Goal: Task Accomplishment & Management: Complete application form

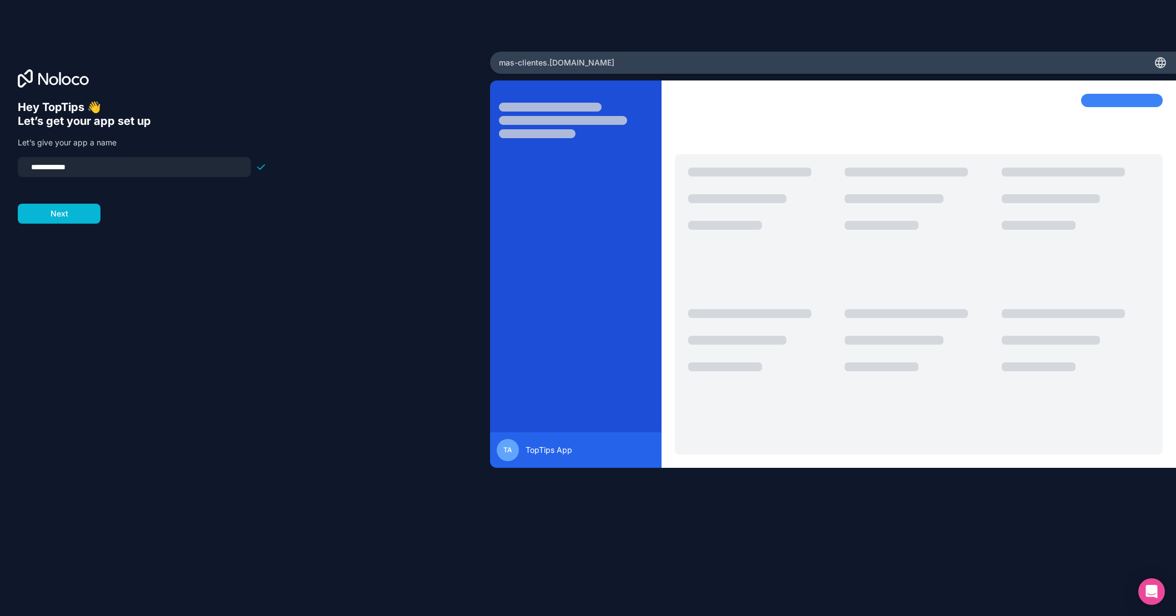
drag, startPoint x: 90, startPoint y: 168, endPoint x: 14, endPoint y: 164, distance: 76.7
click at [14, 164] on div "**********" at bounding box center [245, 308] width 490 height 513
type input "*********"
click at [67, 216] on button "Next" at bounding box center [59, 214] width 83 height 20
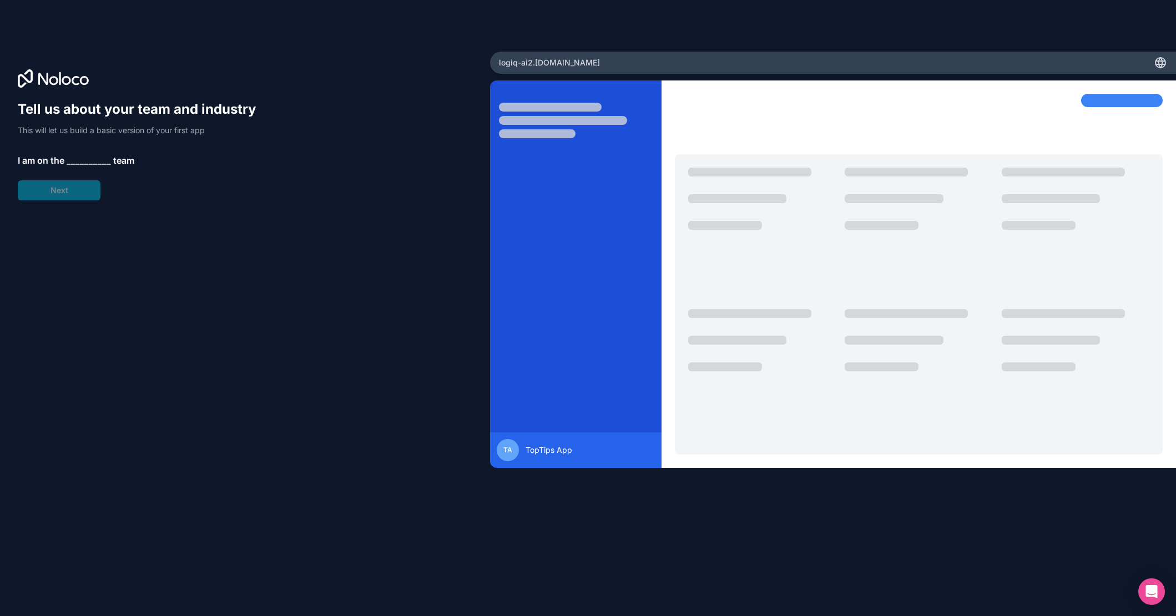
click at [82, 159] on span "__________" at bounding box center [89, 160] width 44 height 13
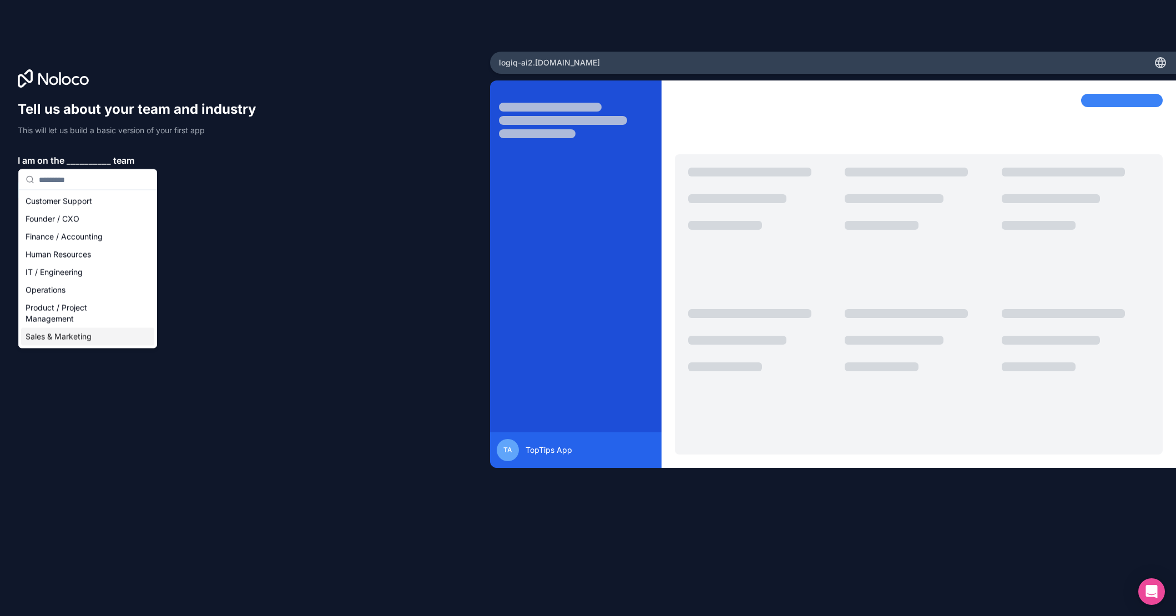
click at [68, 335] on div "Sales & Marketing" at bounding box center [87, 337] width 133 height 18
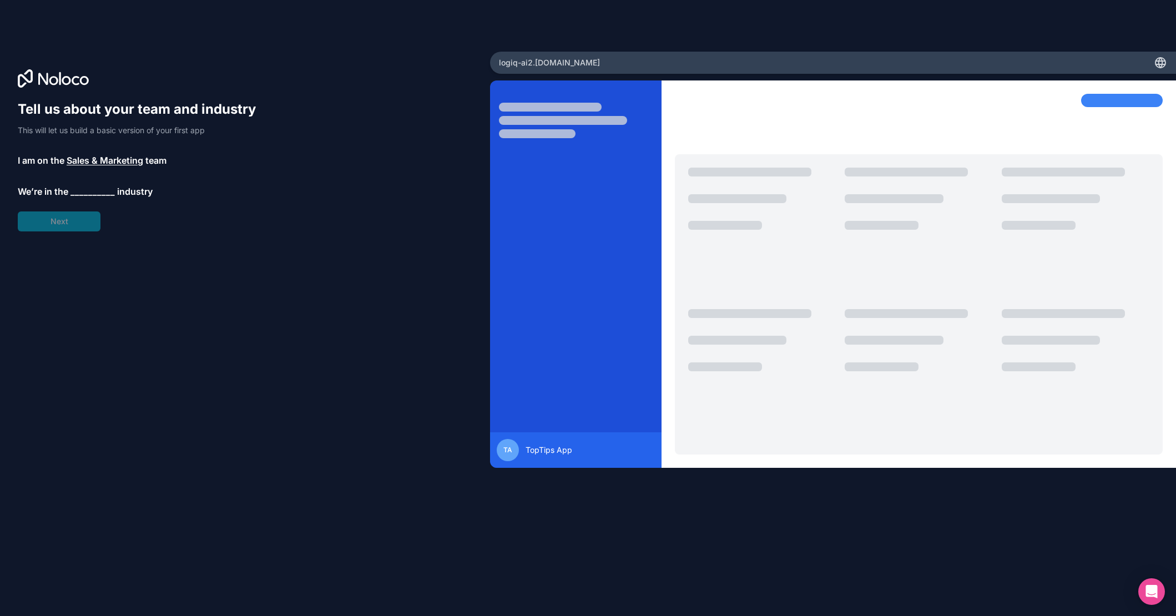
click at [89, 185] on span "__________" at bounding box center [92, 191] width 44 height 13
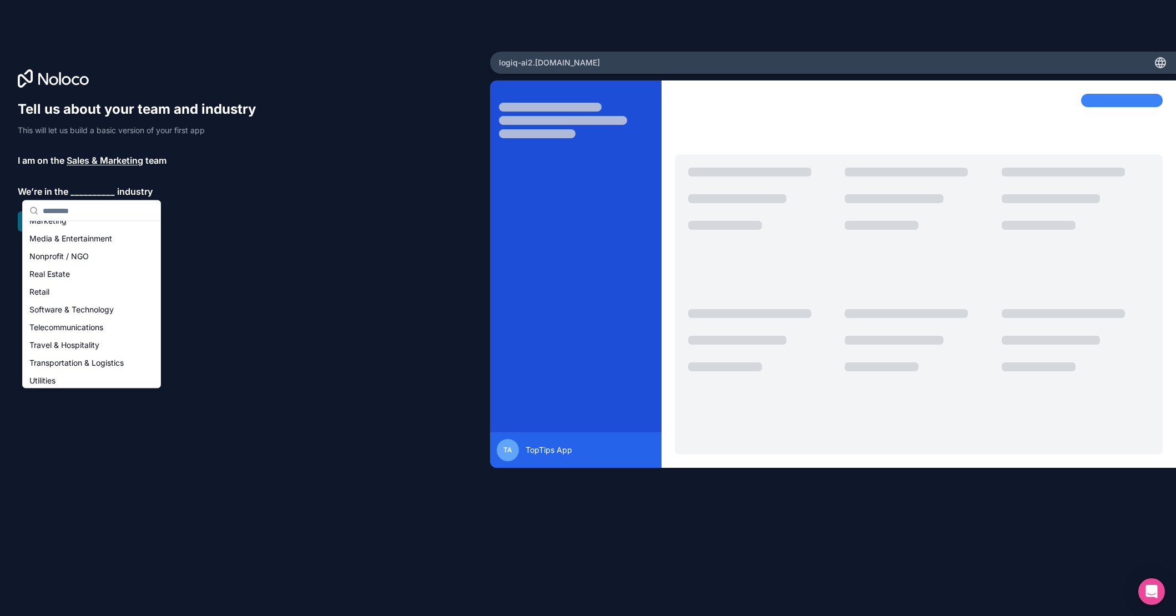
scroll to position [229, 0]
click at [65, 265] on div "Software & Technology" at bounding box center [91, 270] width 133 height 18
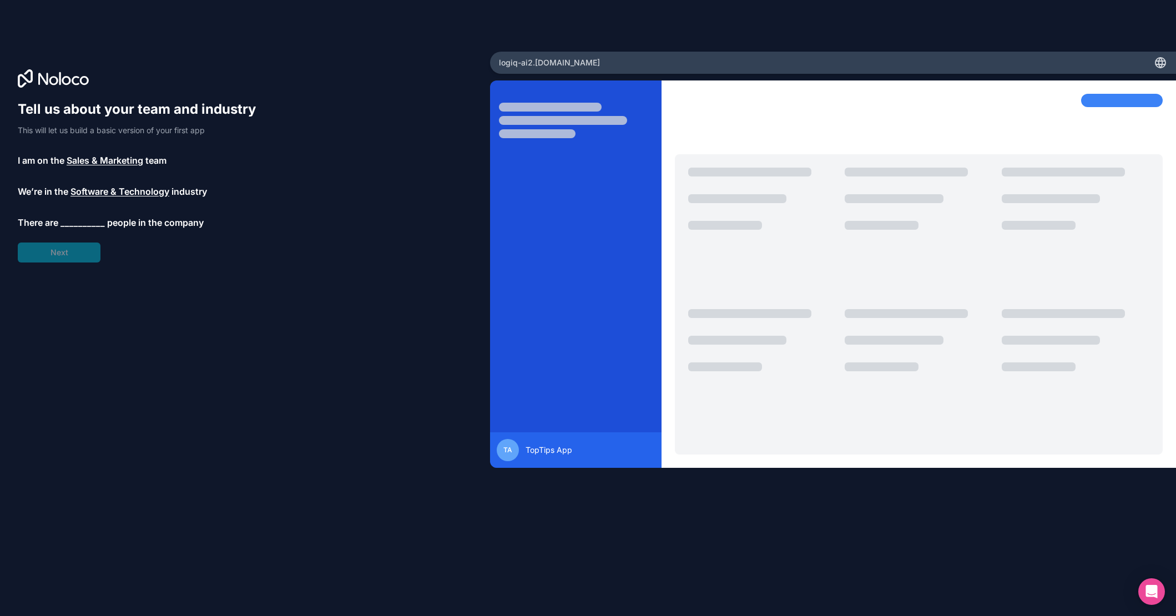
click at [80, 224] on span "__________" at bounding box center [82, 222] width 44 height 13
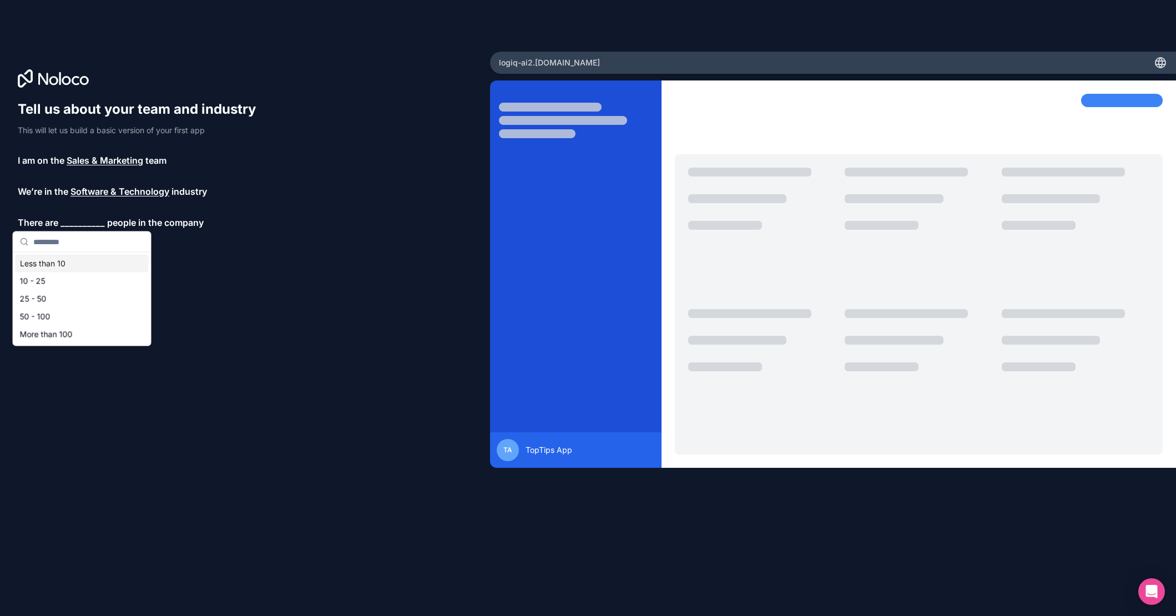
click at [56, 261] on div "Less than 10" at bounding box center [82, 264] width 133 height 18
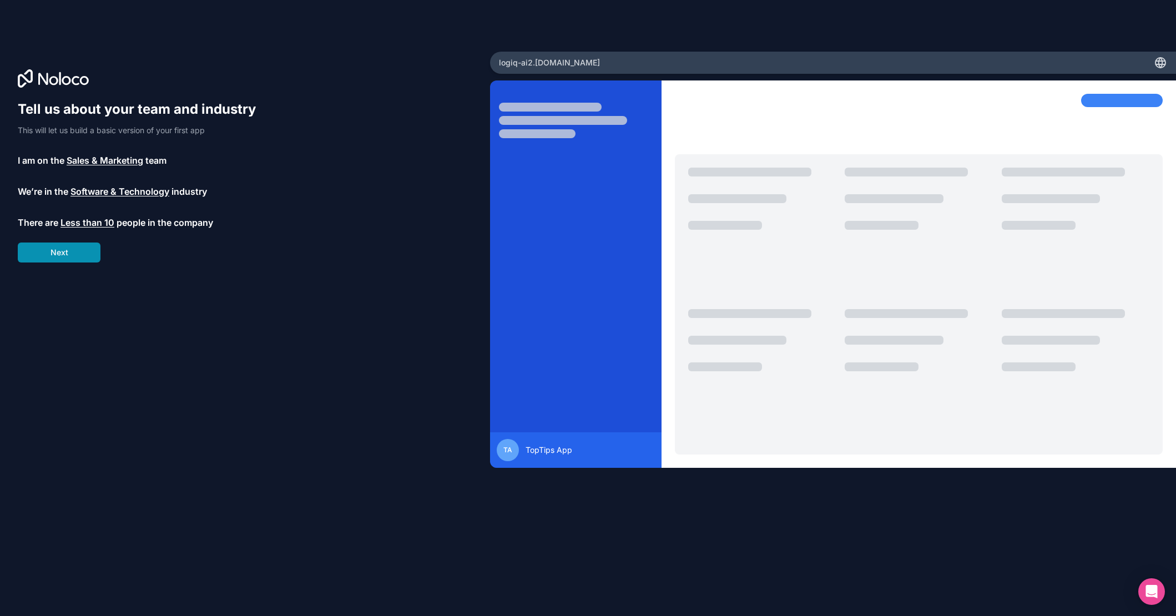
click at [58, 254] on button "Next" at bounding box center [59, 252] width 83 height 20
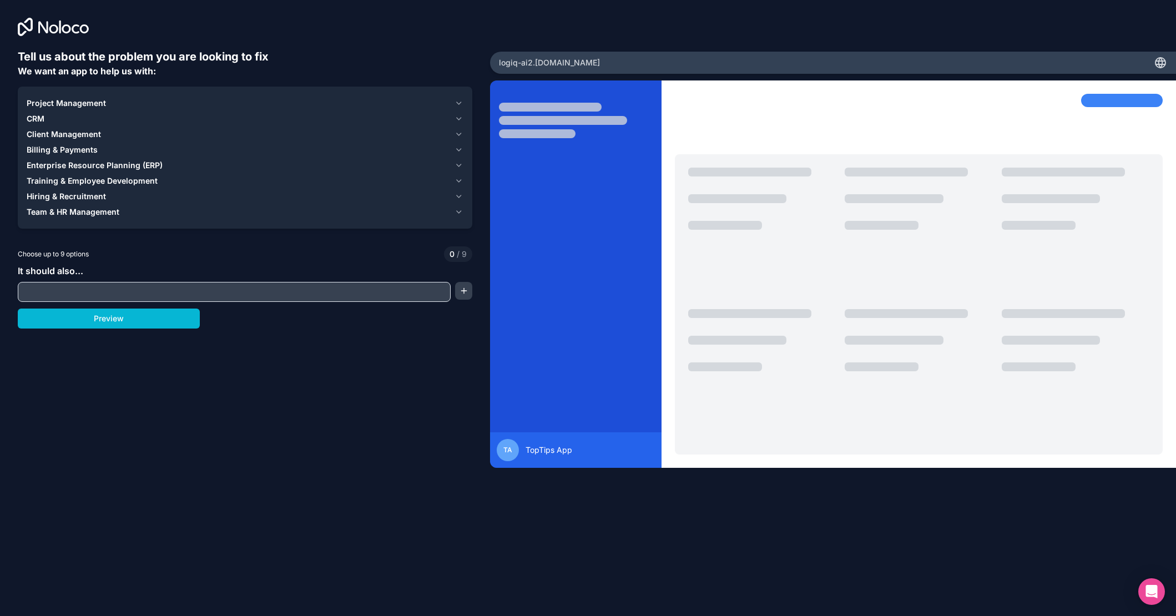
click at [69, 104] on span "Project Management" at bounding box center [66, 103] width 79 height 11
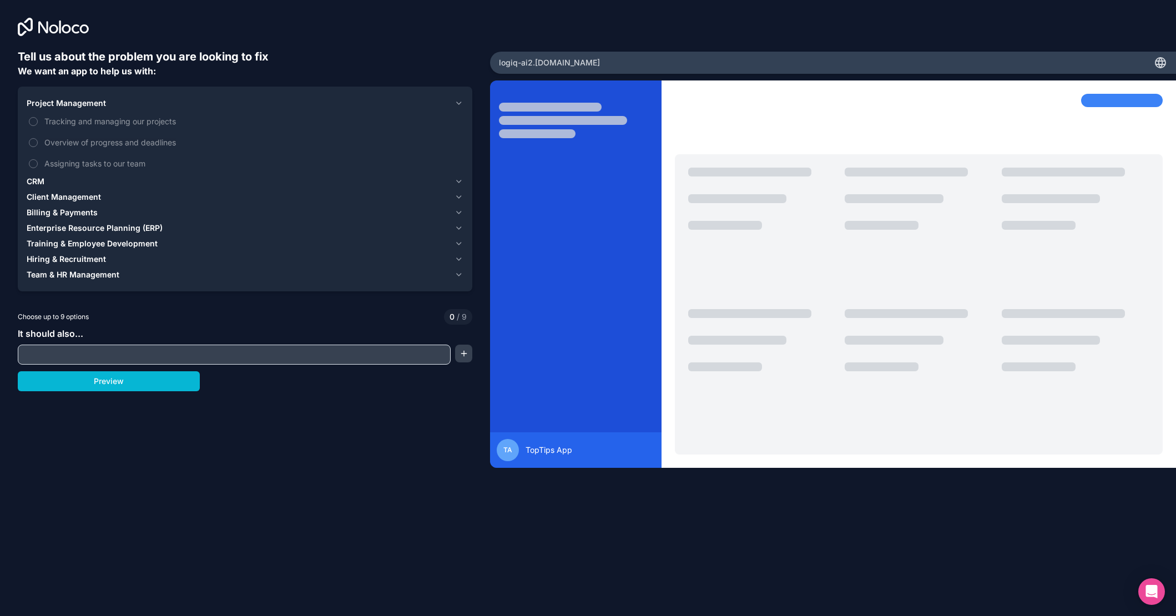
click at [69, 104] on span "Project Management" at bounding box center [66, 103] width 79 height 11
